Goal: Check status: Check status

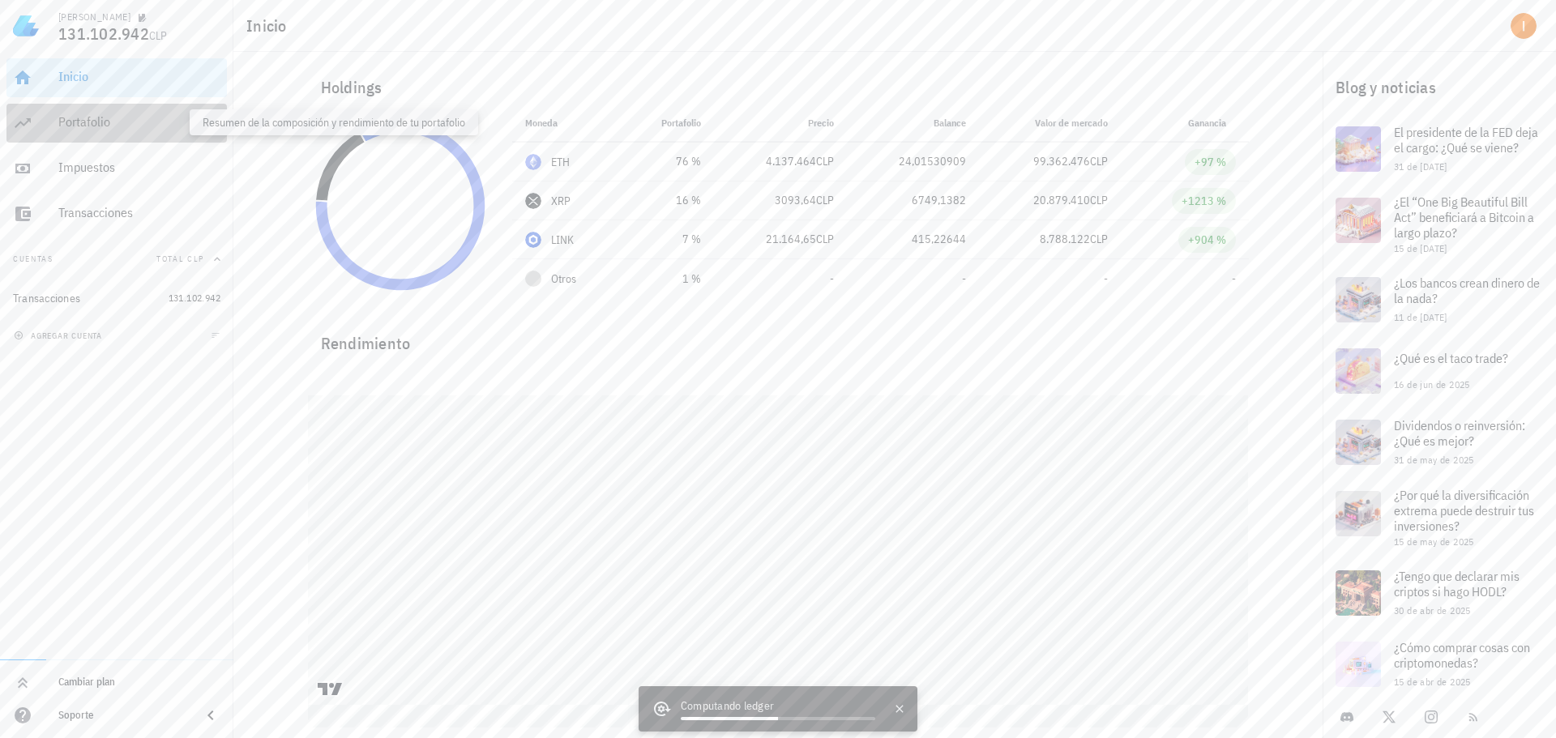
click at [165, 122] on div "Portafolio" at bounding box center [139, 121] width 162 height 15
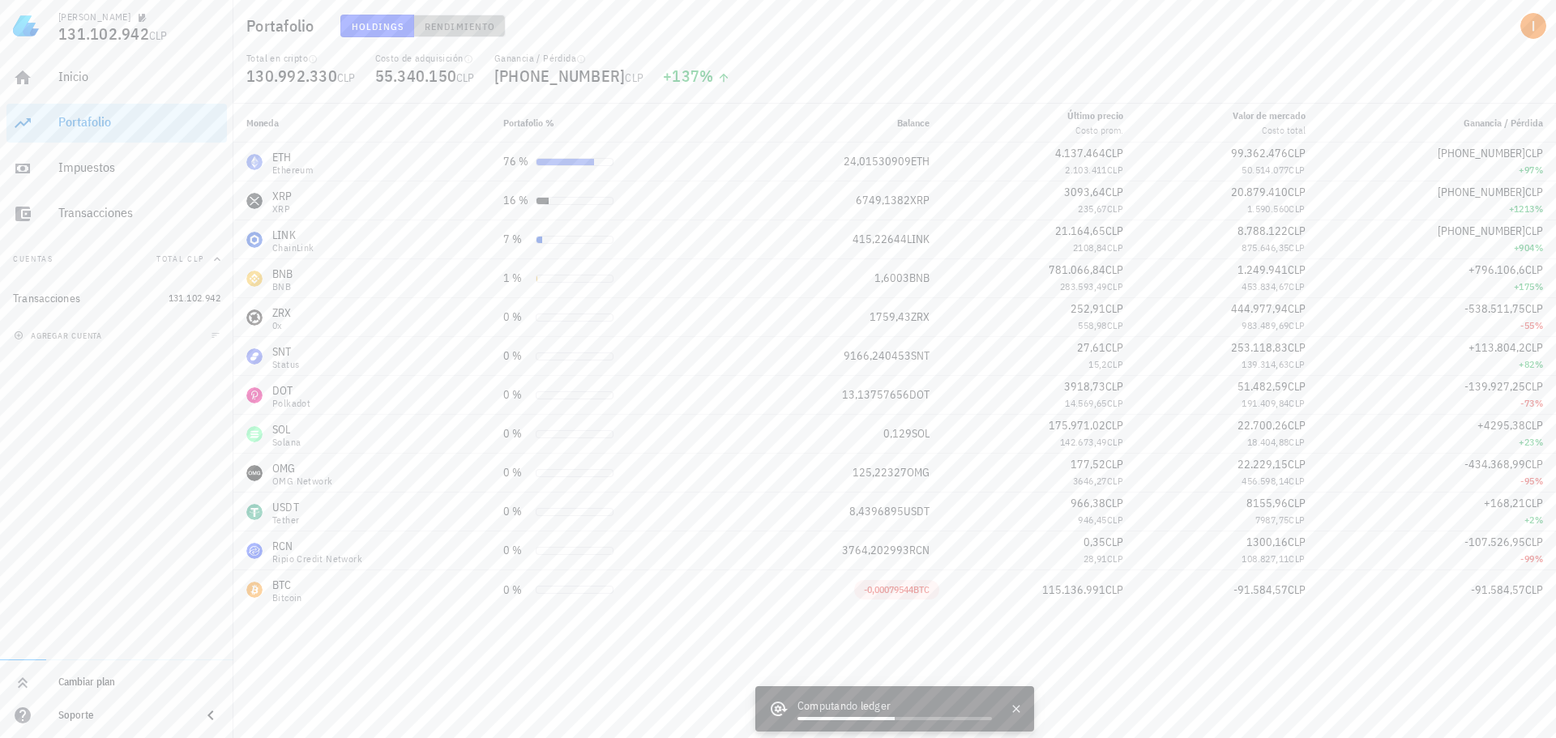
click at [430, 26] on span "Rendimiento" at bounding box center [459, 26] width 71 height 12
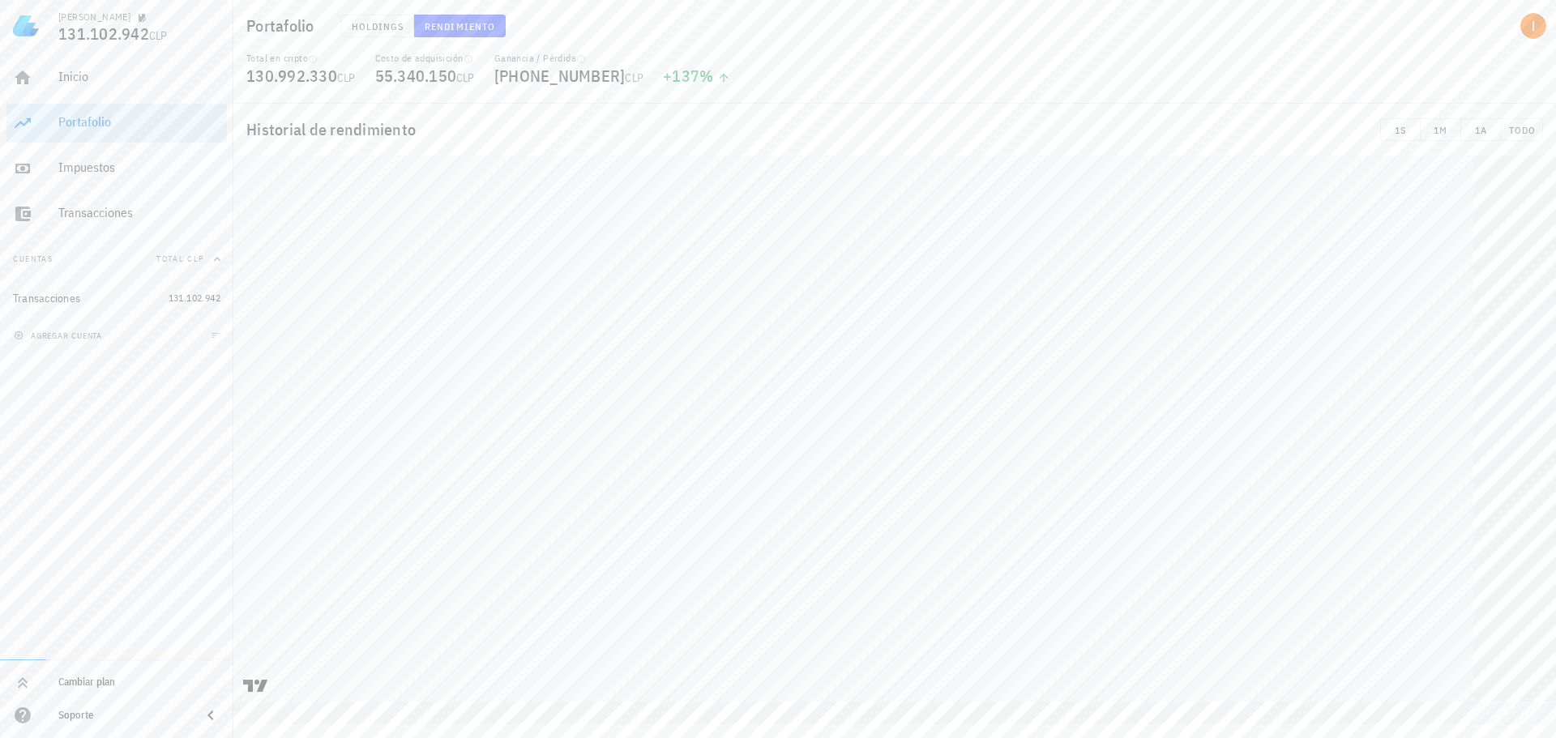
click at [1555, 580] on table at bounding box center [894, 440] width 1323 height 569
click at [1093, 37] on div "Portafolio Holdings Rendimiento" at bounding box center [894, 26] width 1323 height 52
click at [391, 33] on button "Holdings" at bounding box center [377, 26] width 75 height 23
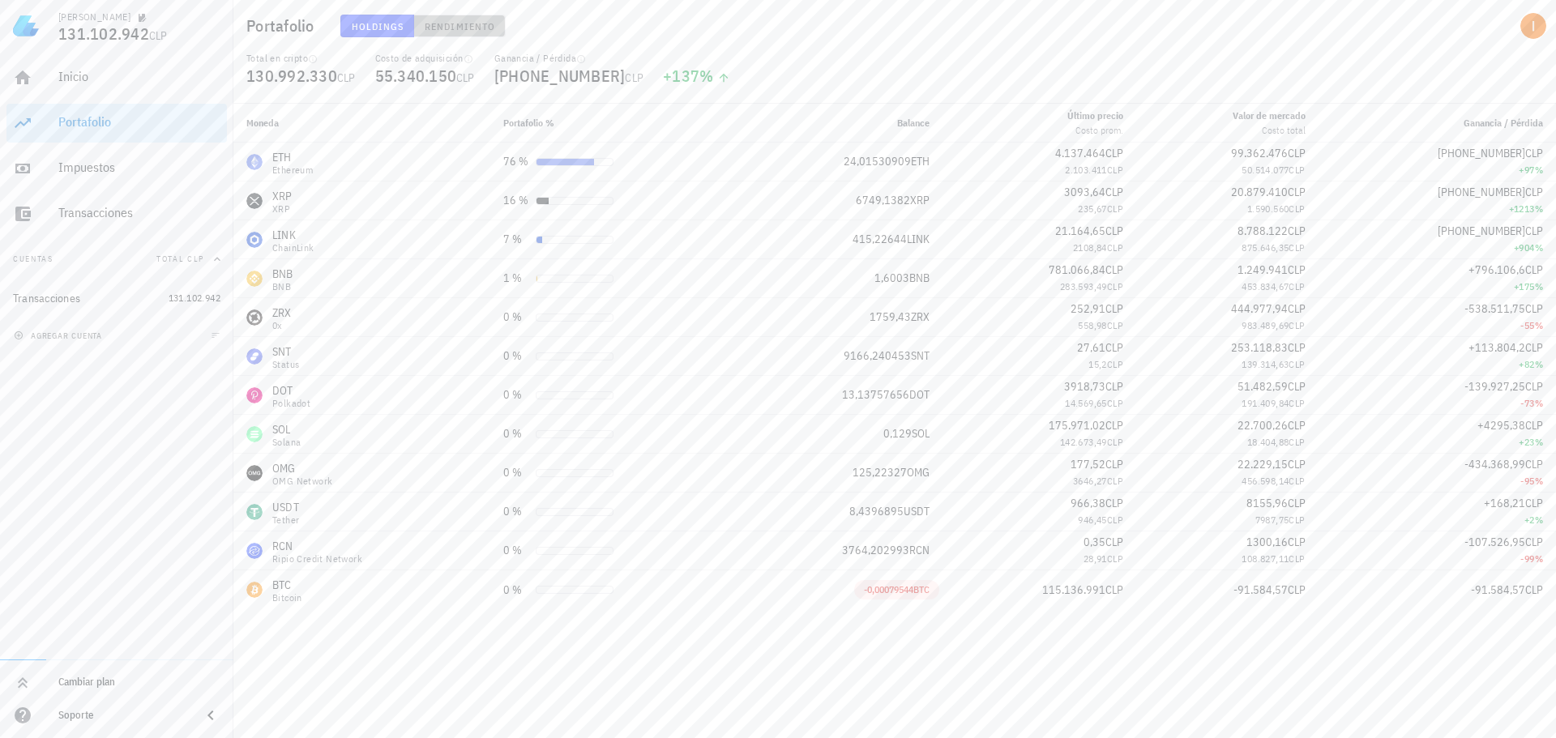
click at [469, 21] on span "Rendimiento" at bounding box center [459, 26] width 71 height 12
